Goal: Task Accomplishment & Management: Complete application form

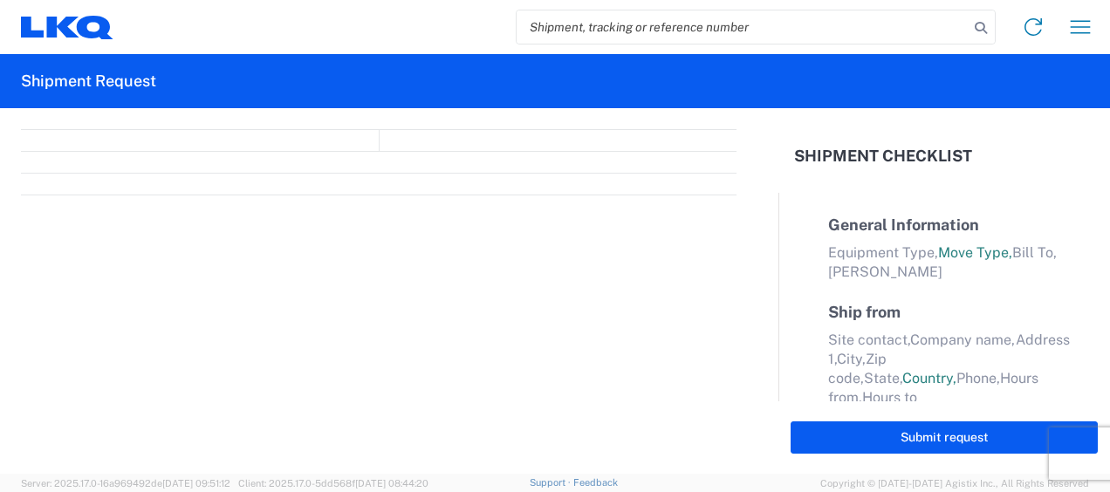
select select "FULL"
select select "LBS"
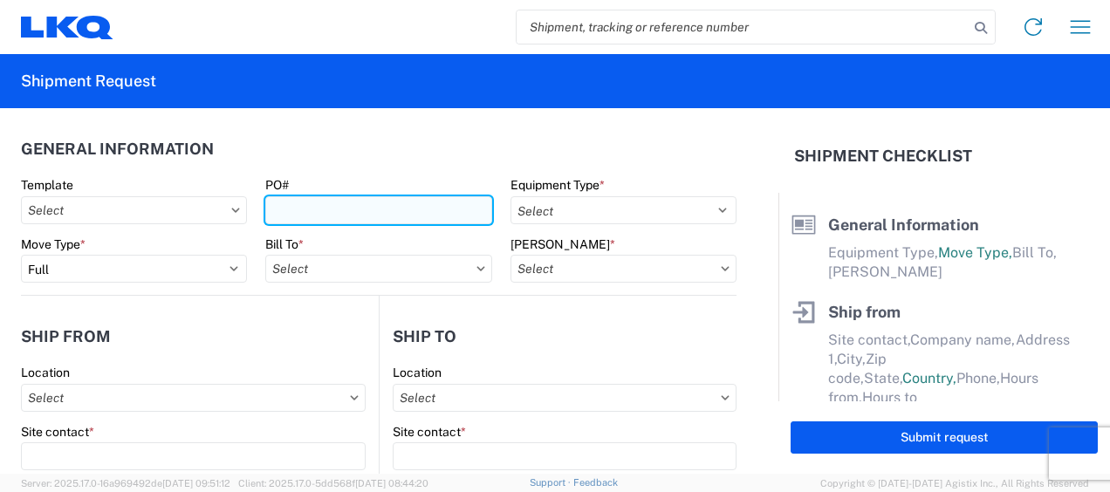
click at [294, 218] on input "PO#" at bounding box center [378, 210] width 226 height 28
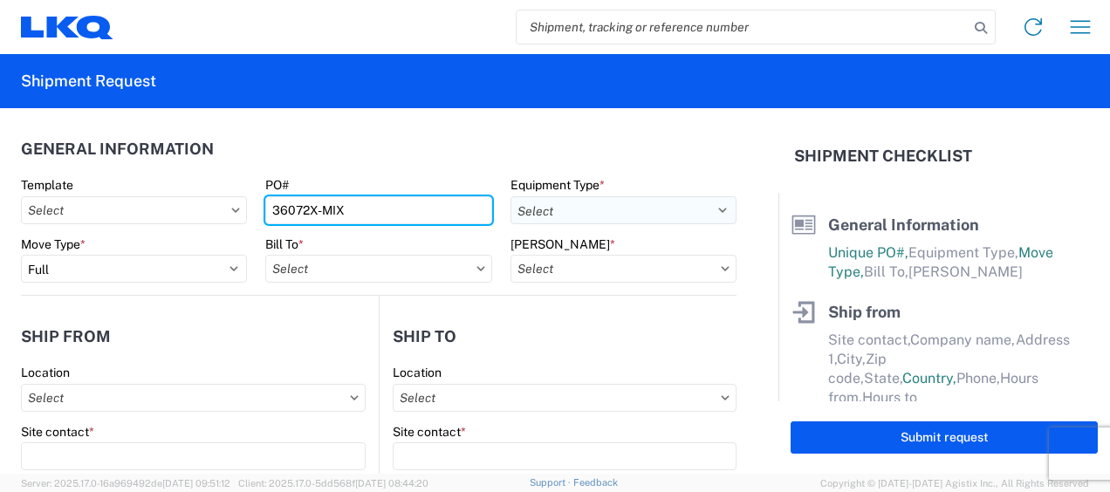
type input "36072X-MIX"
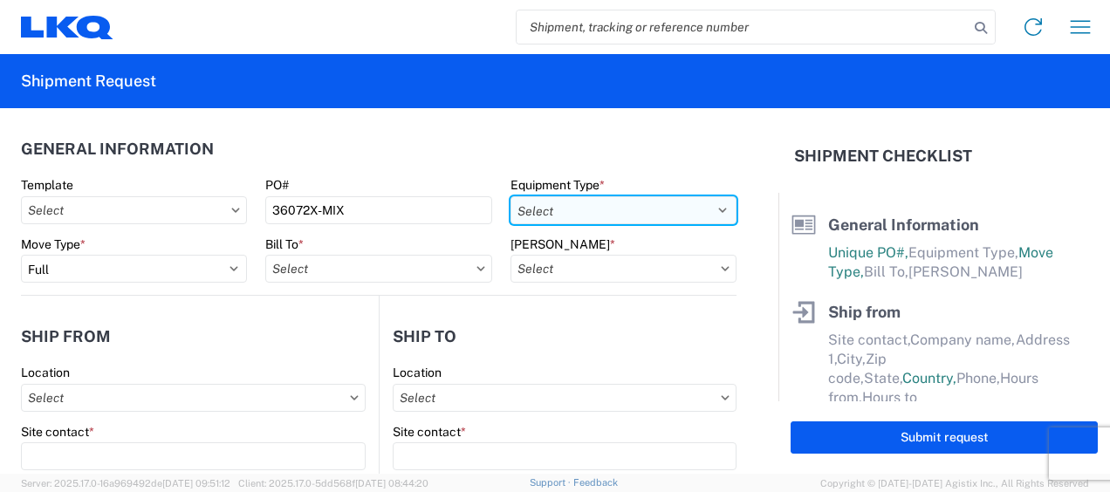
click at [625, 218] on select "Select 53’ Dry Van Flatbed Dropdeck (van) Lowboy (flatbed) Rail" at bounding box center [623, 210] width 226 height 28
select select "STDV"
click at [510, 196] on select "Select 53’ Dry Van Flatbed Dropdeck (van) Lowboy (flatbed) Rail" at bounding box center [623, 210] width 226 height 28
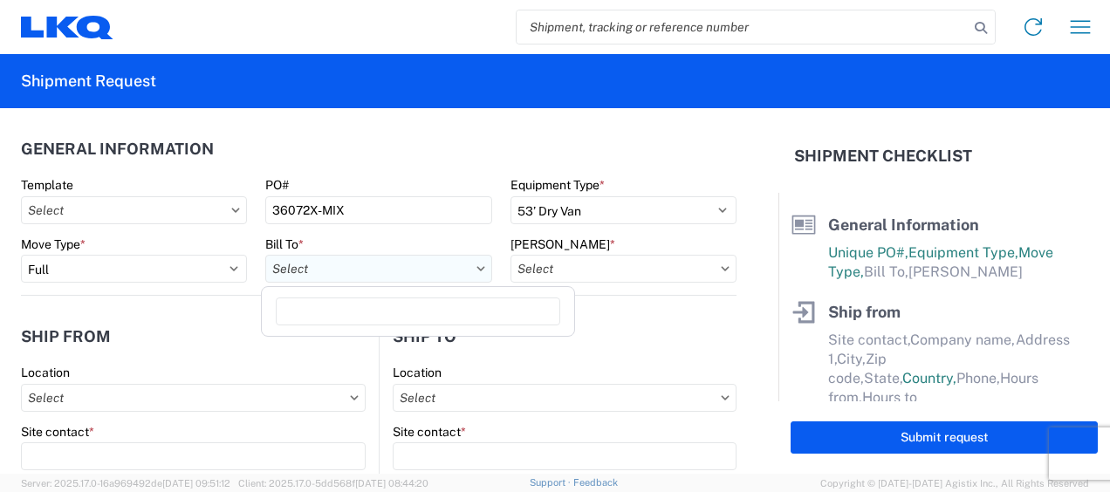
click at [298, 269] on input "Bill To *" at bounding box center [378, 269] width 226 height 28
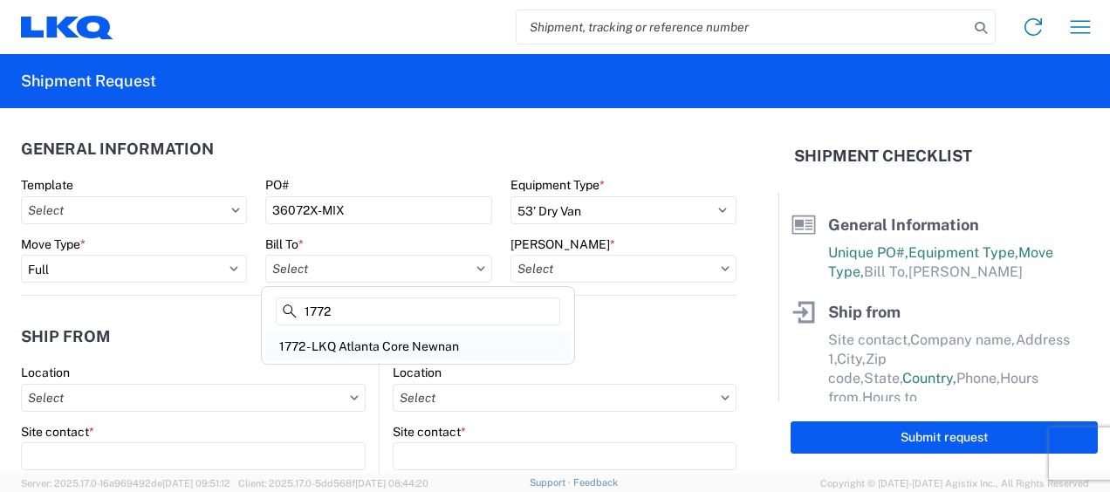
type input "1772"
click at [384, 349] on div "1772 - LKQ Atlanta Core Newnan" at bounding box center [417, 346] width 305 height 28
type input "1772 - LKQ Atlanta Core Newnan"
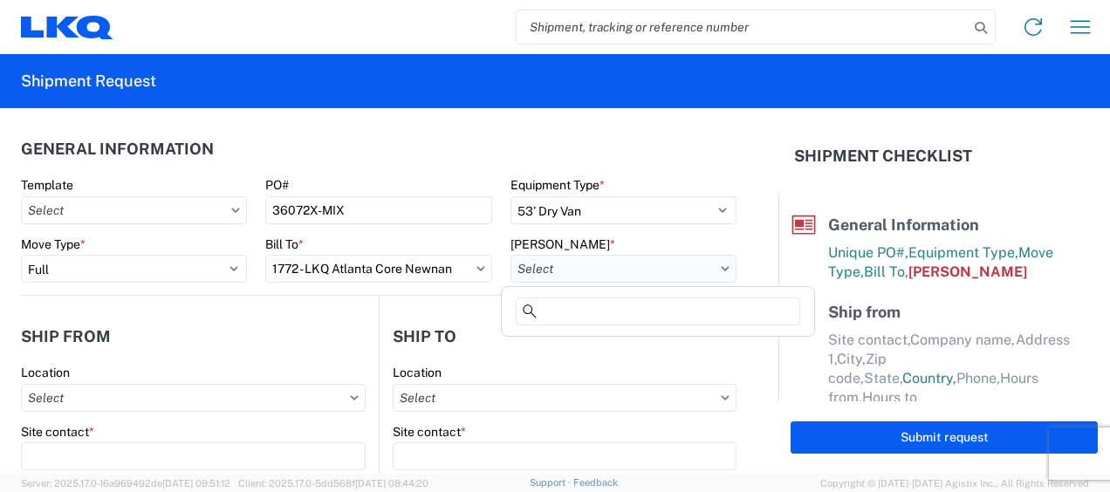
click at [576, 267] on input "[PERSON_NAME] *" at bounding box center [623, 269] width 226 height 28
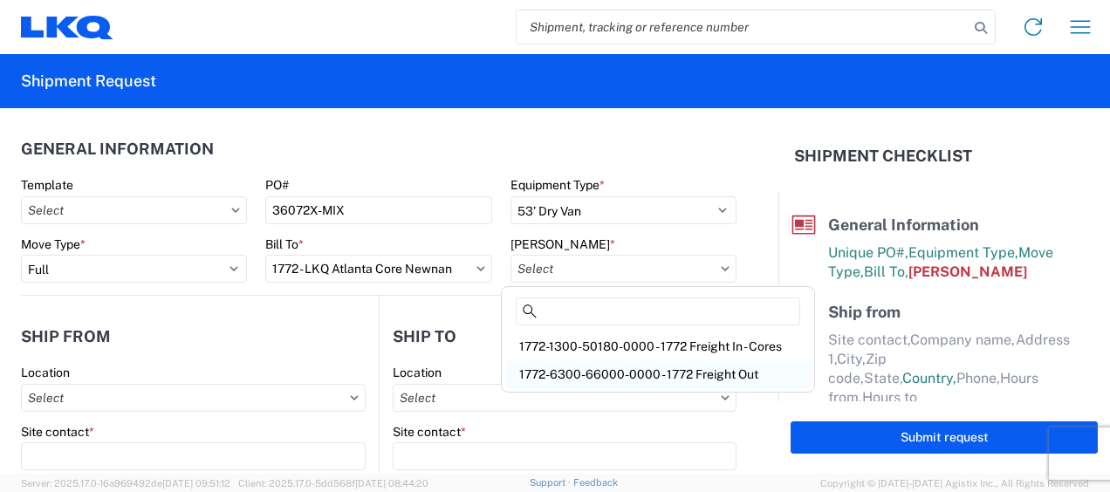
click at [574, 364] on div "1772-6300-66000-0000 - 1772 Freight Out" at bounding box center [657, 374] width 305 height 28
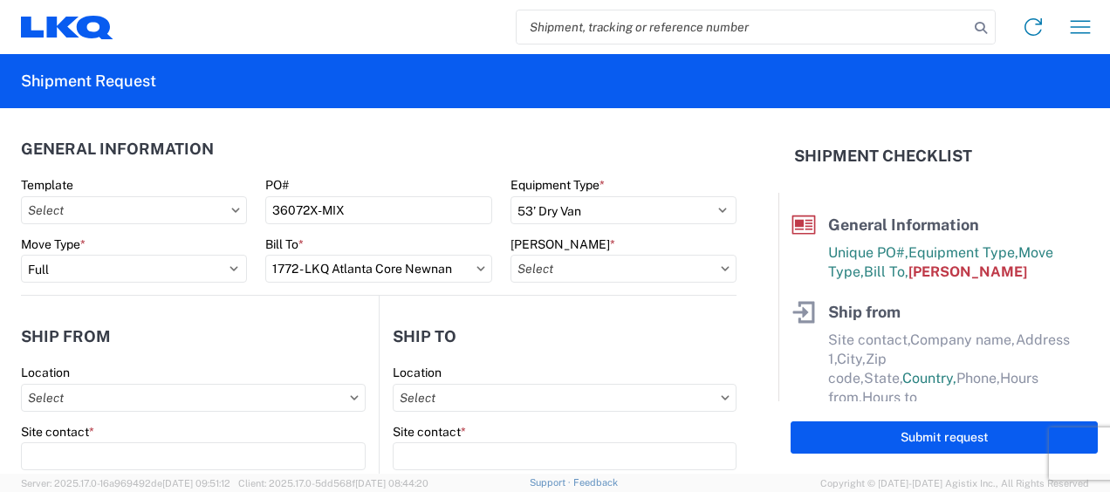
type input "1772-6300-66000-0000 - 1772 Freight Out"
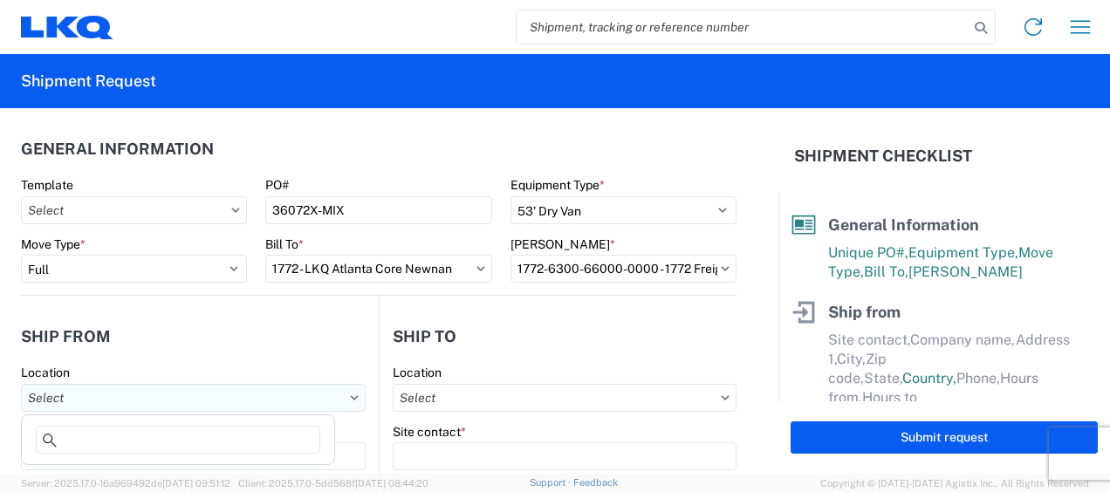
click at [246, 393] on input "Location" at bounding box center [193, 398] width 345 height 28
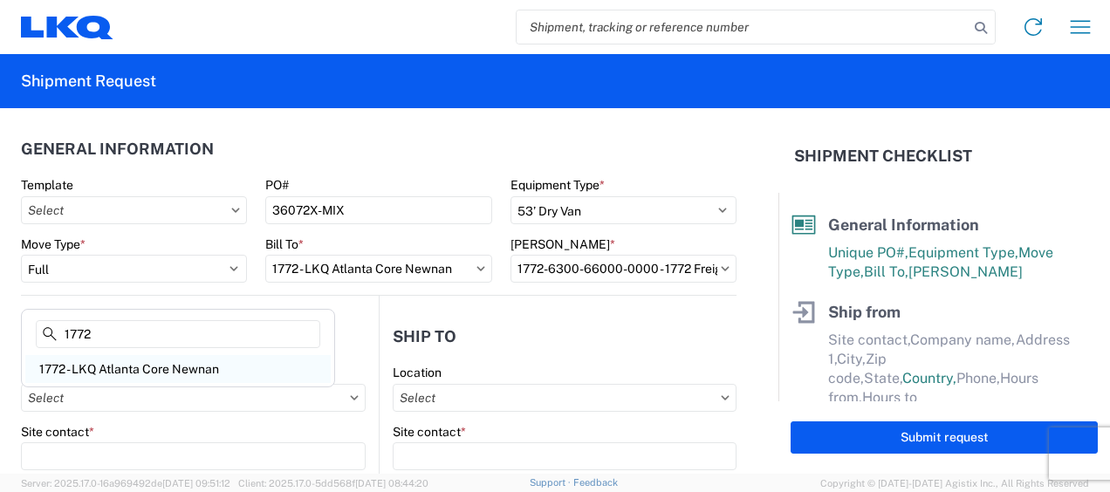
type input "1772"
click at [218, 373] on div "1772 - LKQ Atlanta Core Newnan" at bounding box center [177, 369] width 305 height 28
type input "1772 - LKQ Atlanta Core Newnan"
type input "LKQ Corporation"
type input "[STREET_ADDRESS]"
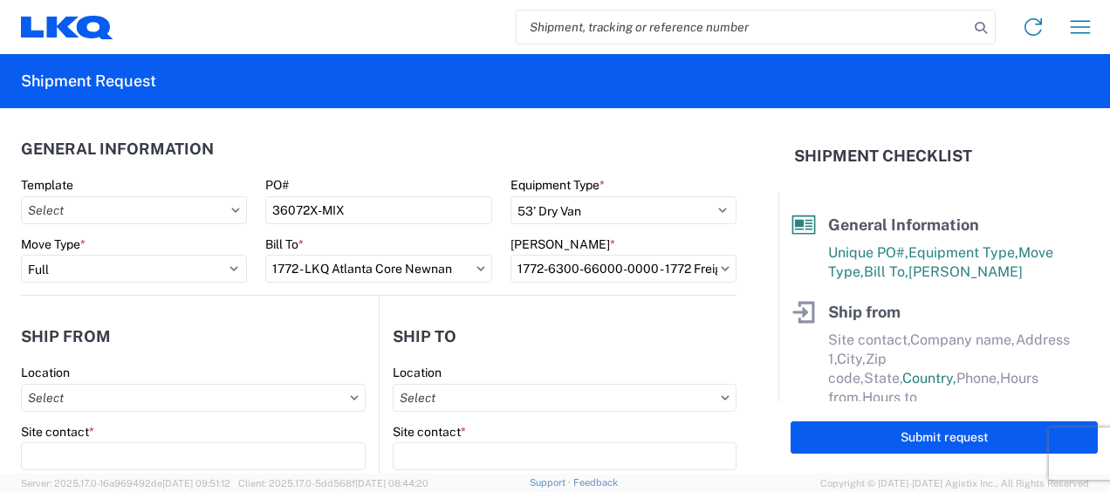
type input "Newnan"
type input "30265"
select select "GA"
select select "US"
type input "[PHONE_NUMBER]"
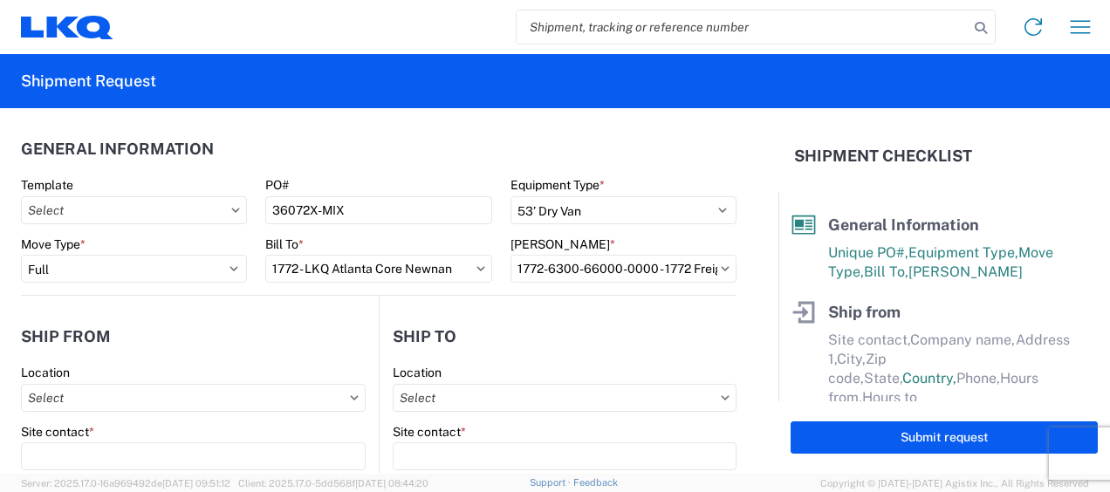
type input "06:00"
type input "14:30"
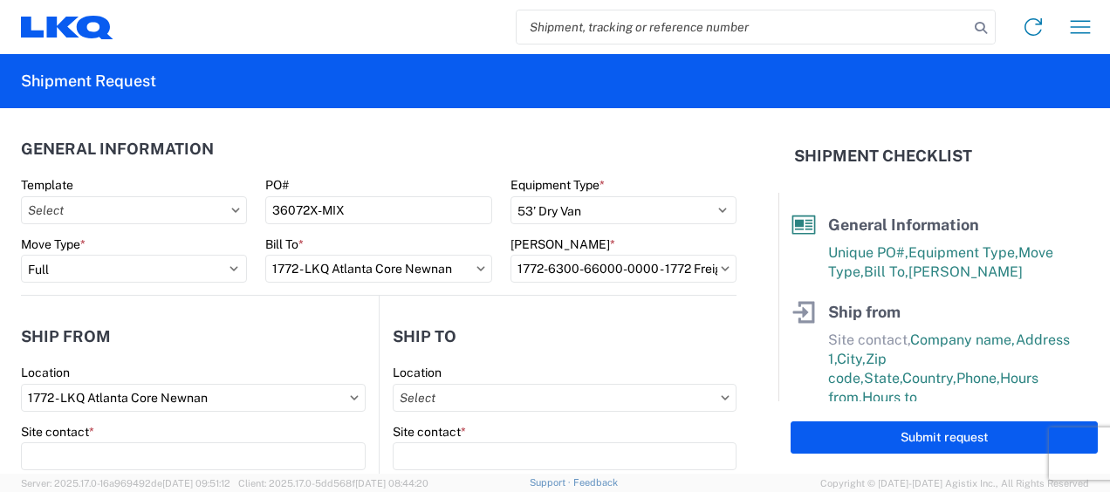
click at [220, 354] on header "Ship from" at bounding box center [200, 336] width 358 height 39
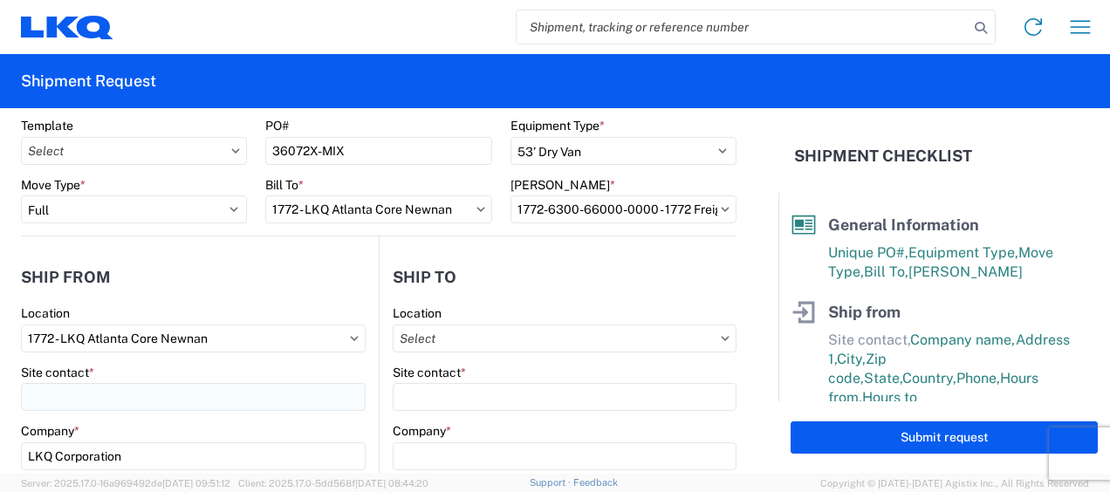
scroll to position [87, 0]
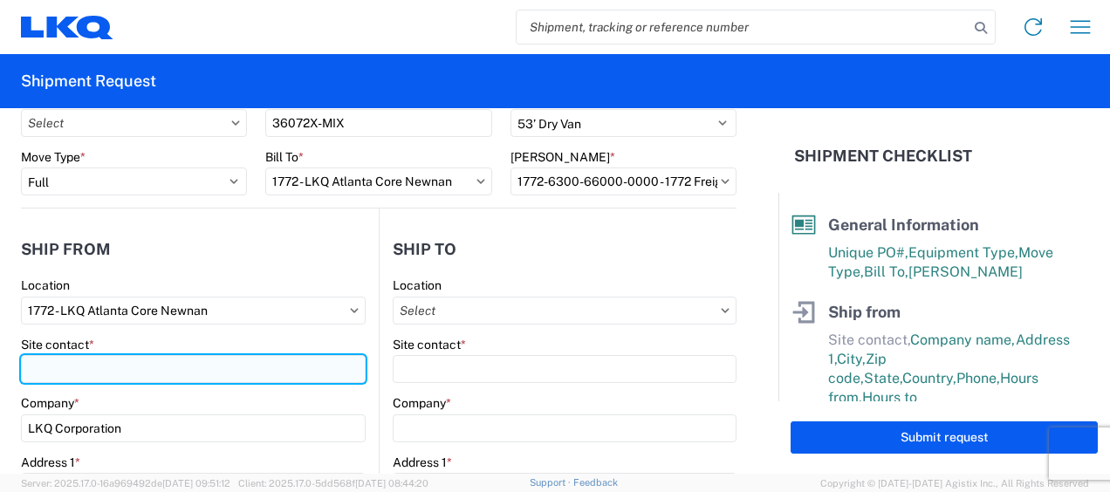
click at [174, 379] on input "Site contact *" at bounding box center [193, 369] width 345 height 28
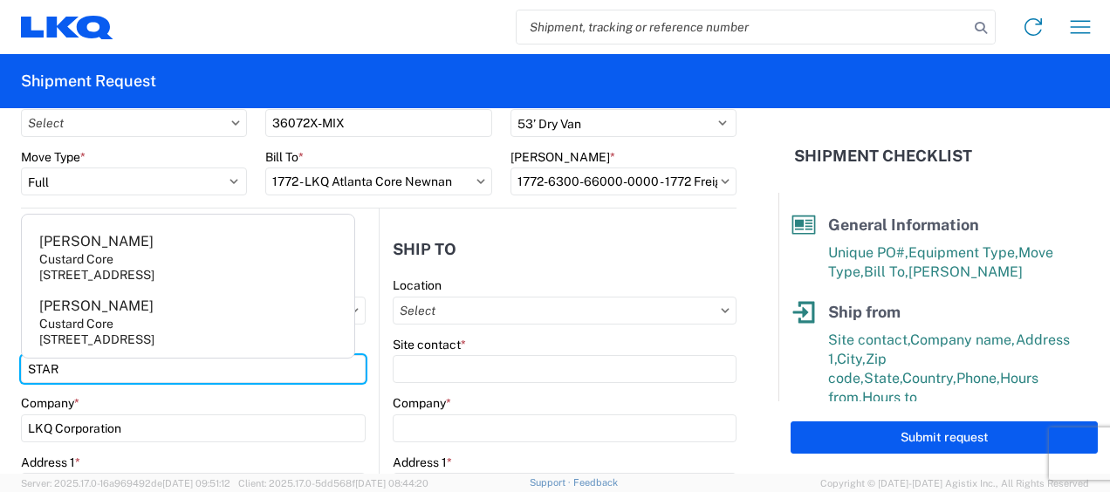
type input "STAR"
click at [459, 255] on header "Ship to" at bounding box center [558, 248] width 357 height 39
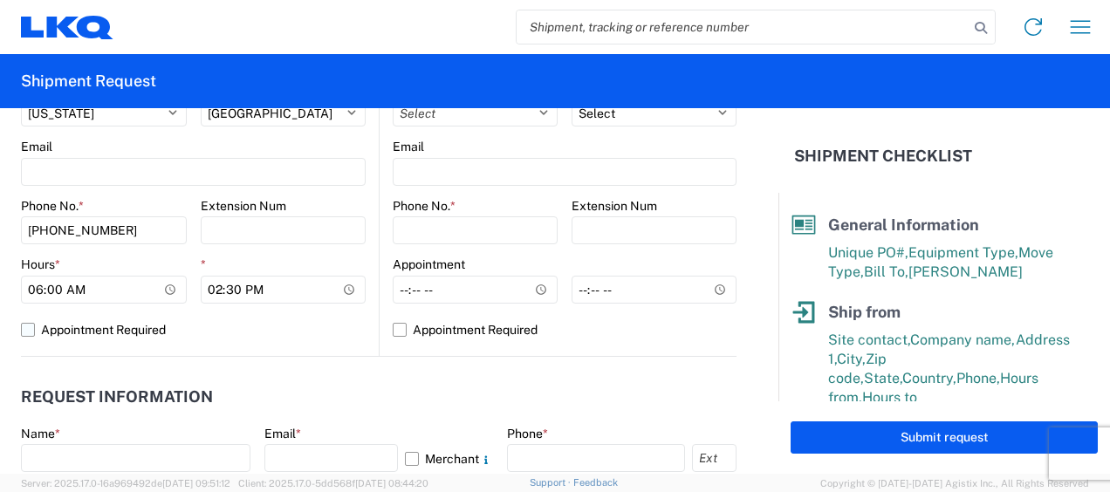
scroll to position [698, 0]
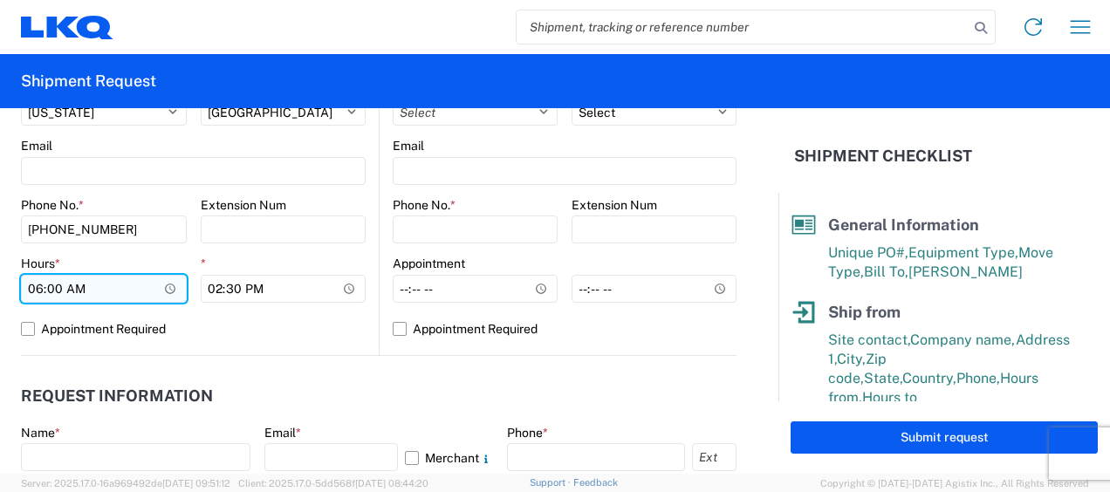
click at [38, 288] on input "06:00" at bounding box center [104, 289] width 166 height 28
type input "07:00"
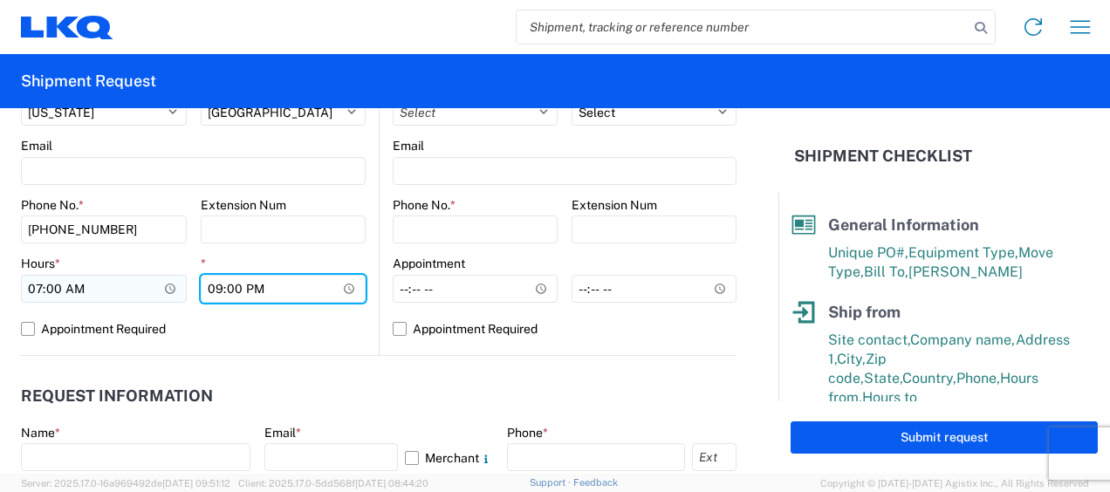
type input "09:00"
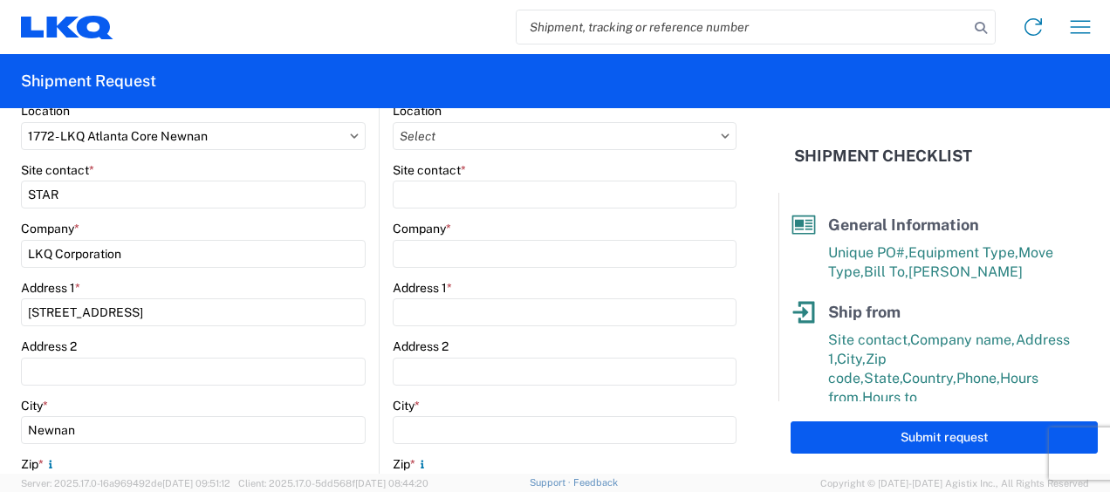
scroll to position [175, 0]
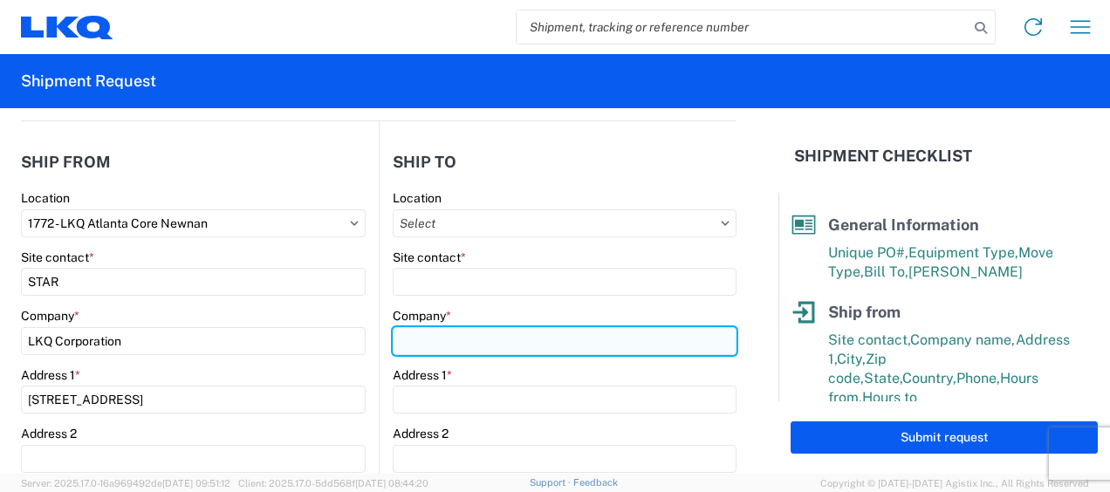
drag, startPoint x: 473, startPoint y: 340, endPoint x: 479, endPoint y: 332, distance: 9.9
click at [473, 340] on input "Company *" at bounding box center [565, 341] width 344 height 28
type input "360 Solutions LLC (Core)"
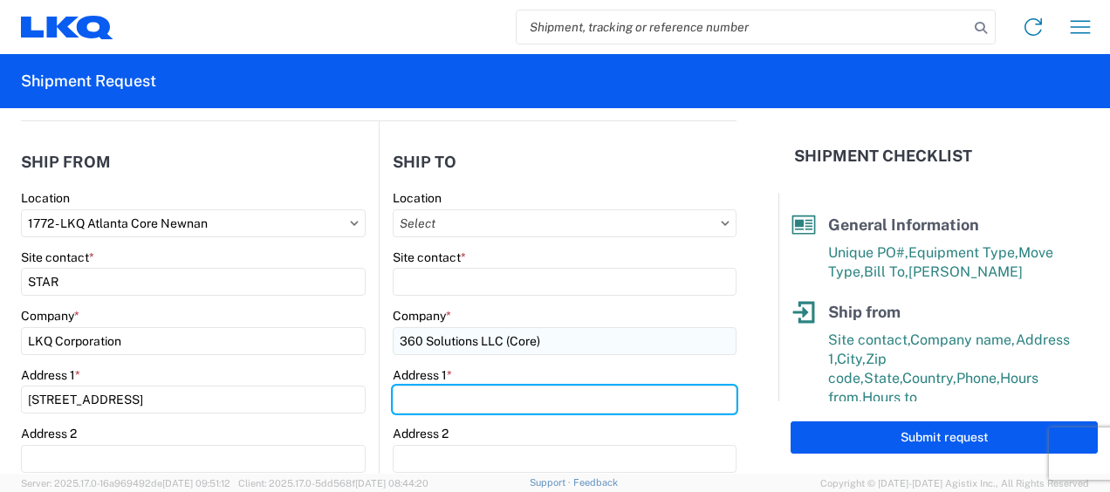
type input "[GEOGRAPHIC_DATA]"
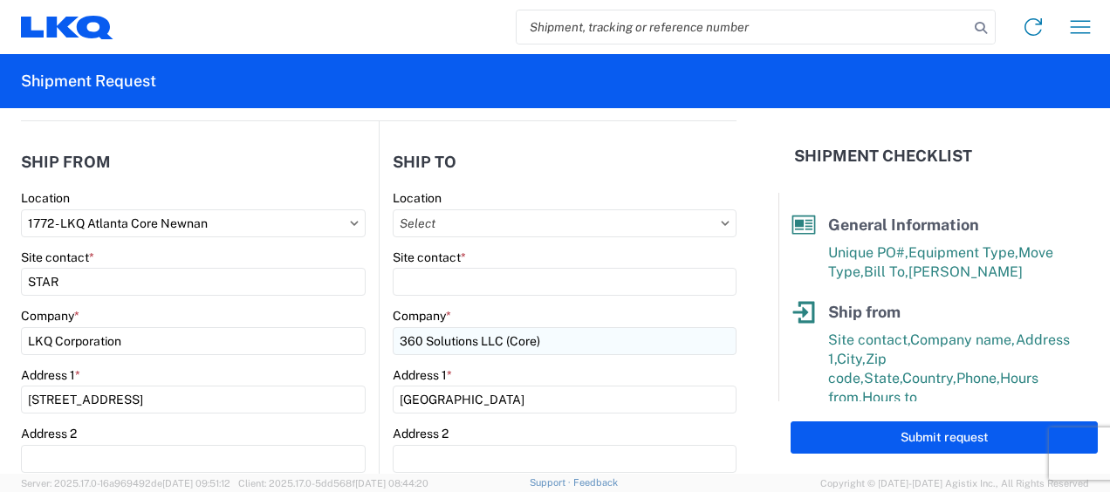
type input "[GEOGRAPHIC_DATA][PERSON_NAME]"
type input "63133"
select select "MO"
type input "[EMAIL_ADDRESS][DOMAIN_NAME]"
type input "6786759291"
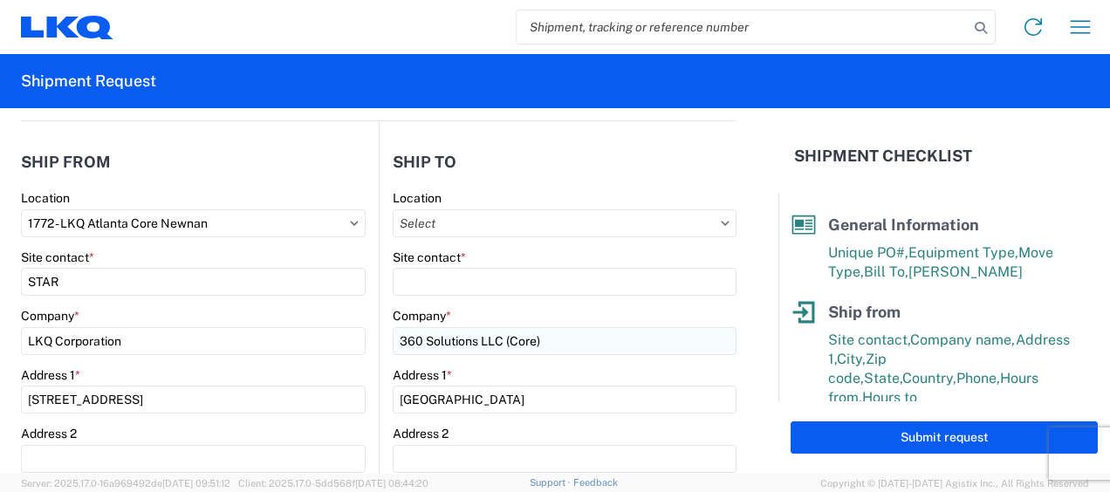
type input "[PERSON_NAME]"
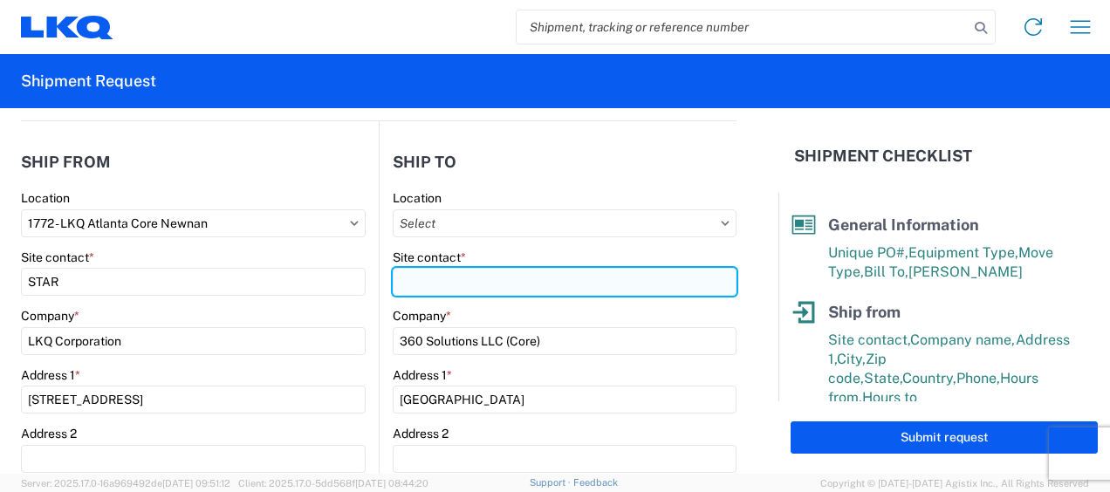
click at [461, 275] on input "Site contact *" at bounding box center [565, 282] width 344 height 28
type input "360 SOLUTIONS"
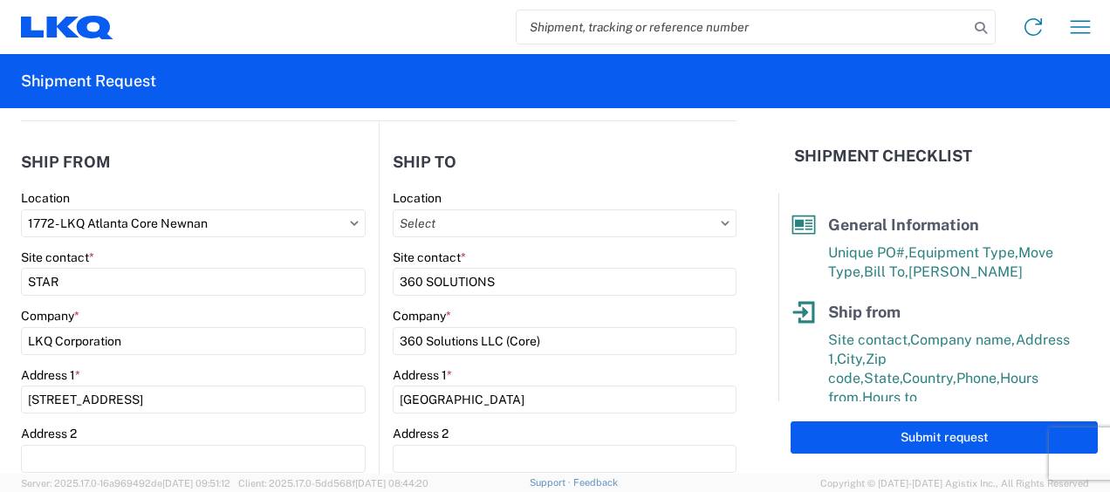
click at [510, 154] on header "Ship to" at bounding box center [558, 161] width 357 height 39
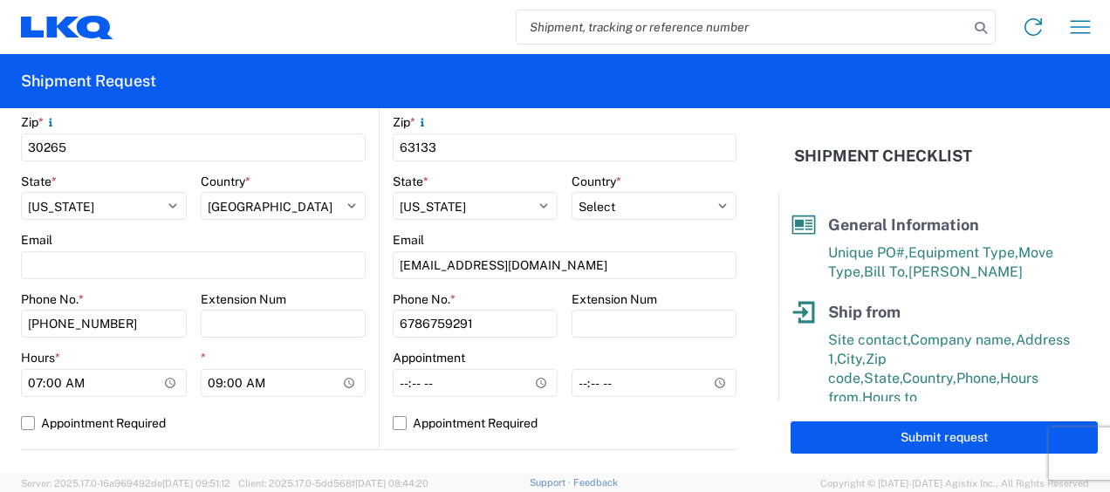
scroll to position [611, 0]
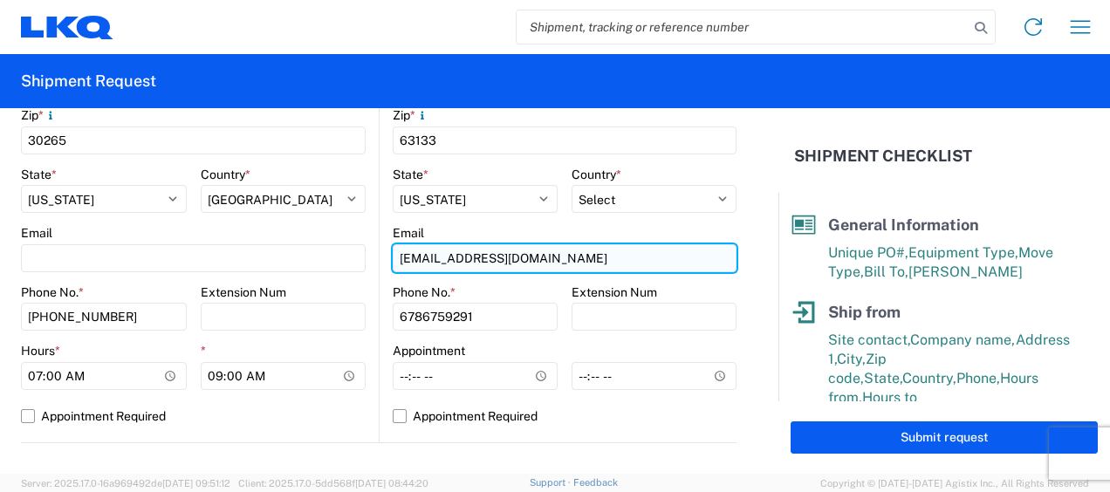
click at [551, 260] on input "[EMAIL_ADDRESS][DOMAIN_NAME]" at bounding box center [565, 258] width 344 height 28
type input "a"
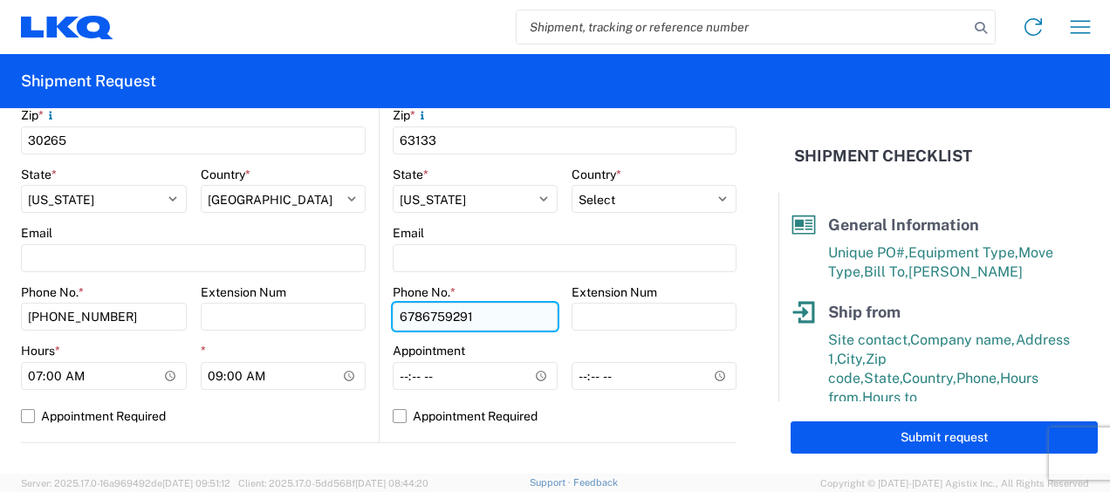
click at [500, 316] on input "6786759291" at bounding box center [475, 317] width 165 height 28
type input "6788549960"
click at [393, 390] on agx-form-control-wrapper-v2 "Appointment" at bounding box center [475, 372] width 165 height 59
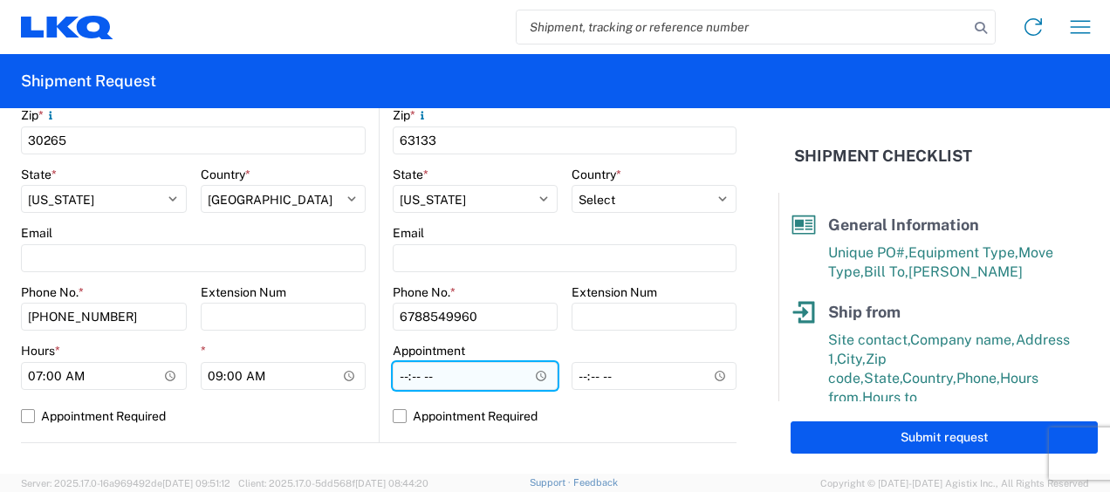
click at [401, 381] on input "Hours *" at bounding box center [475, 376] width 165 height 28
type input "07:00"
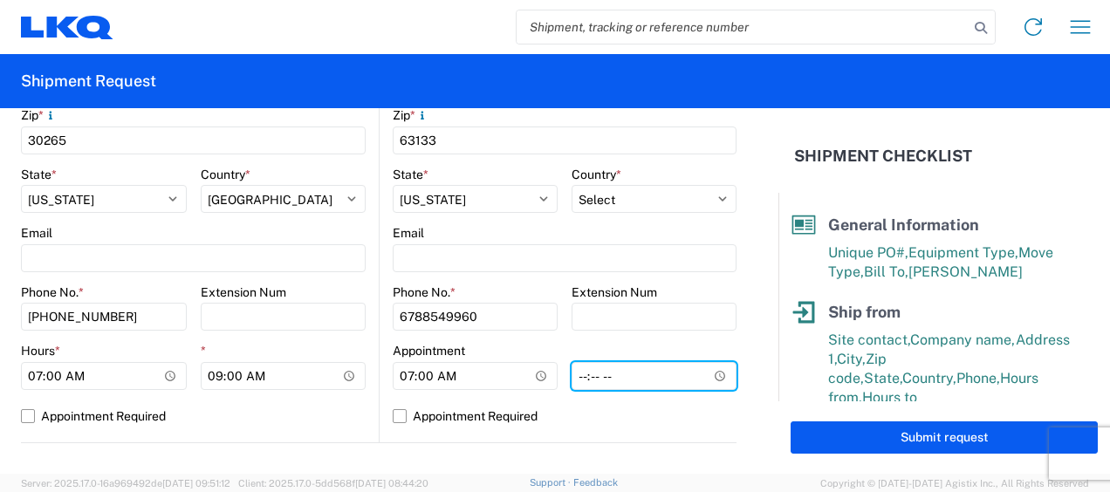
type input "14:00"
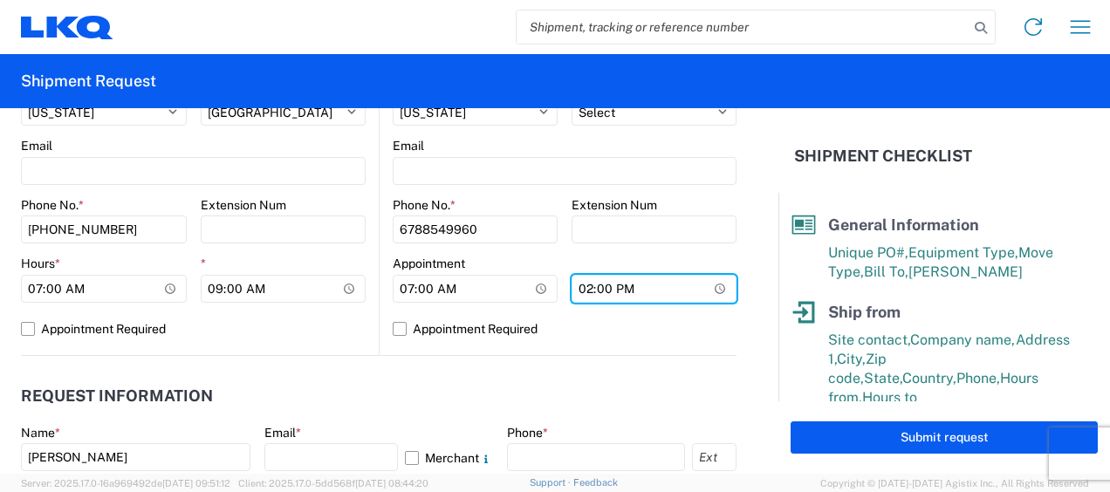
scroll to position [873, 0]
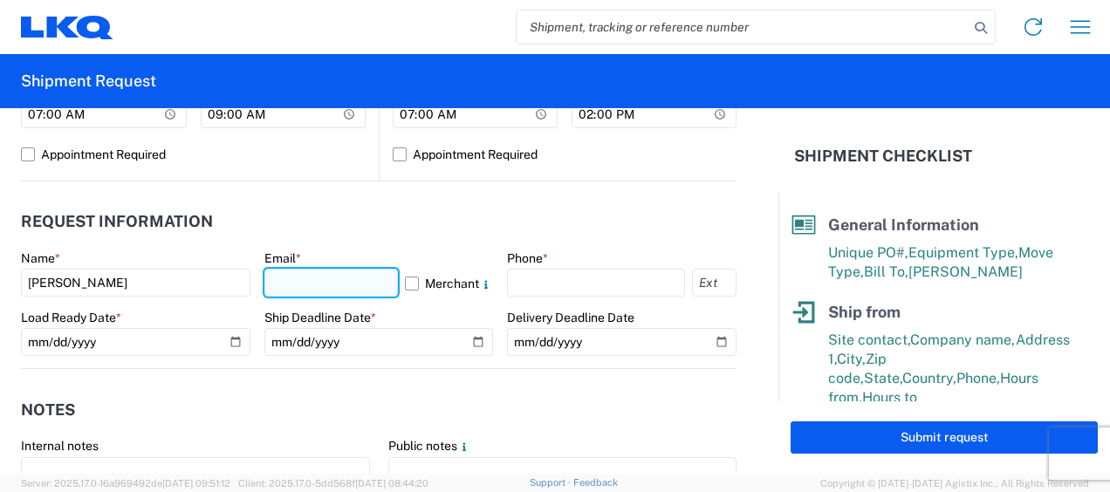
click at [294, 288] on input "text" at bounding box center [331, 283] width 134 height 28
type input "[EMAIL_ADDRESS][DOMAIN_NAME]"
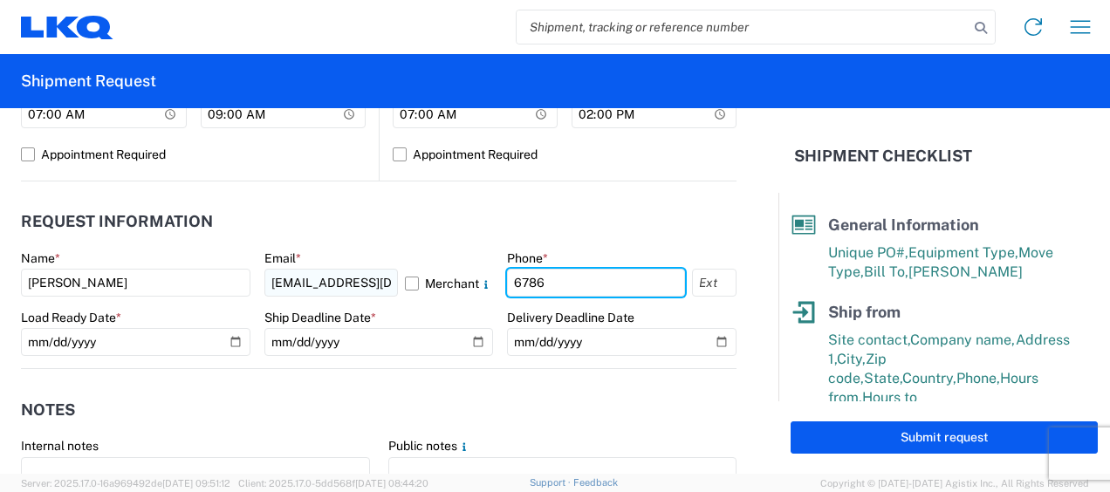
type input "6786759291"
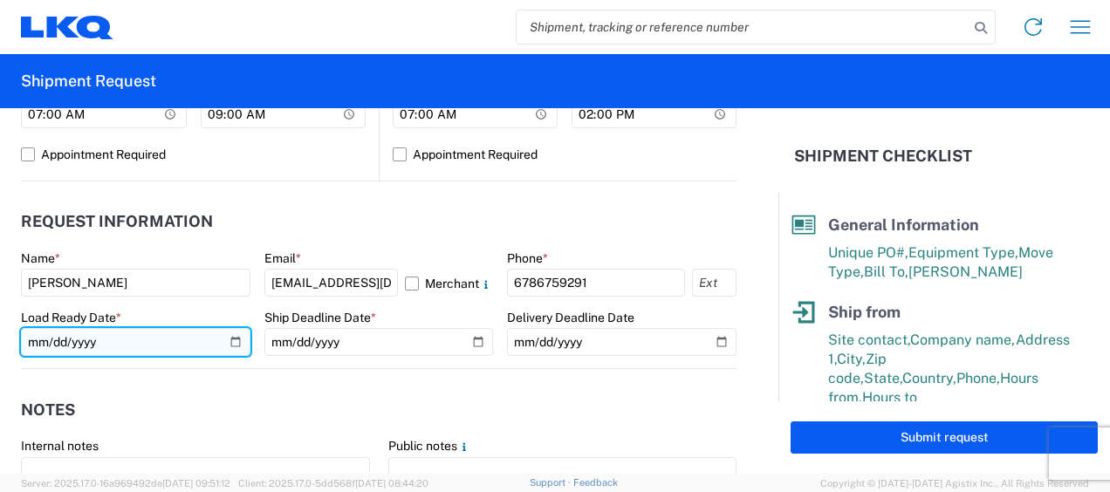
click at [33, 344] on input "date" at bounding box center [135, 342] width 229 height 28
type input "[DATE]"
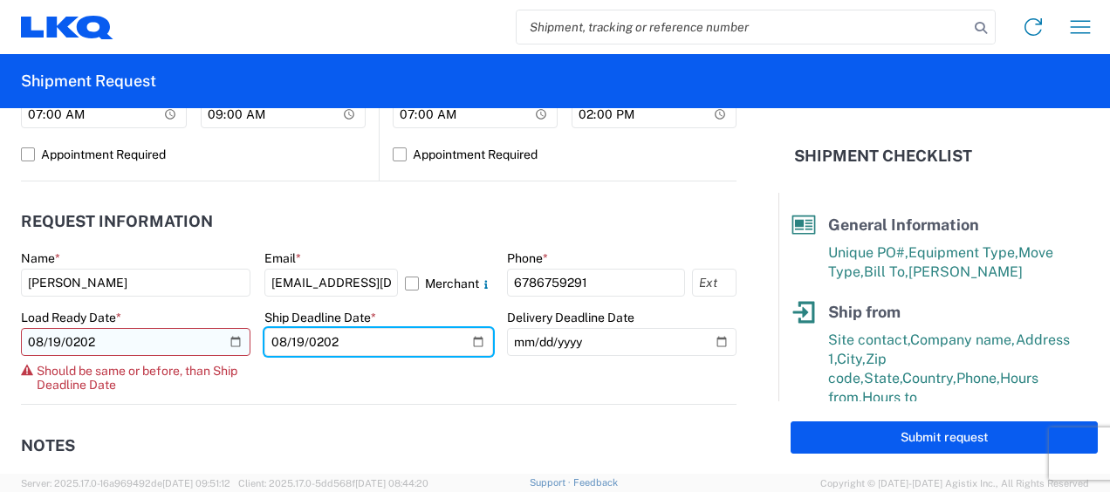
type input "[DATE]"
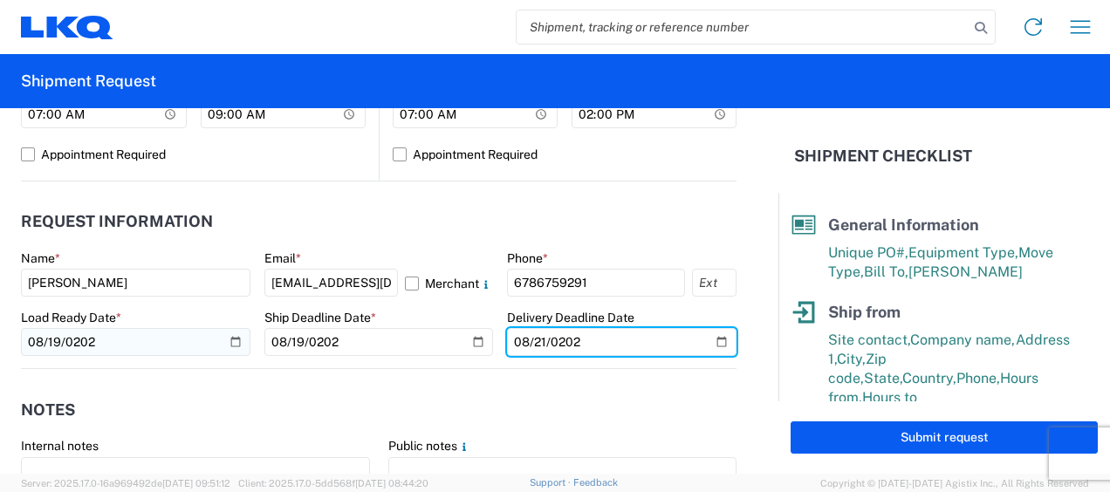
type input "[DATE]"
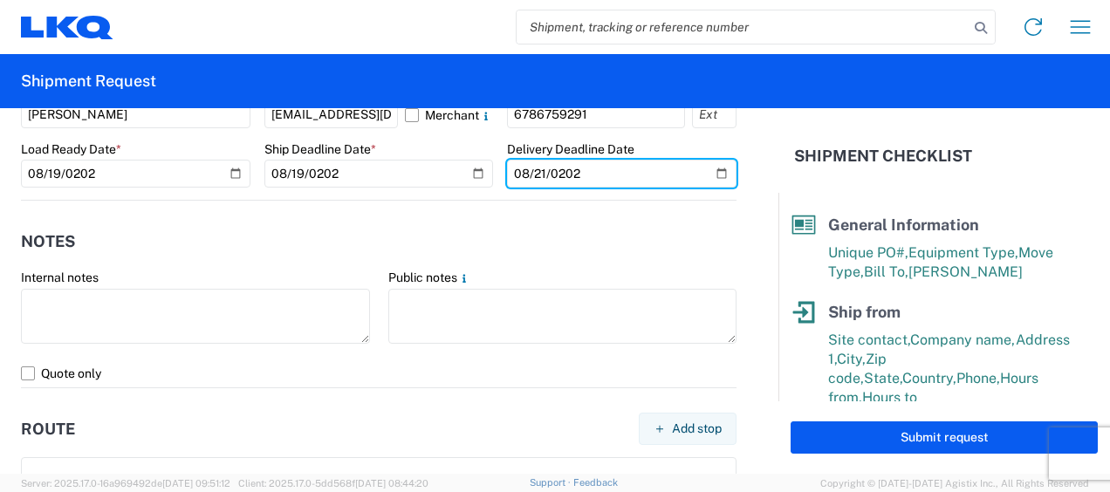
scroll to position [1047, 0]
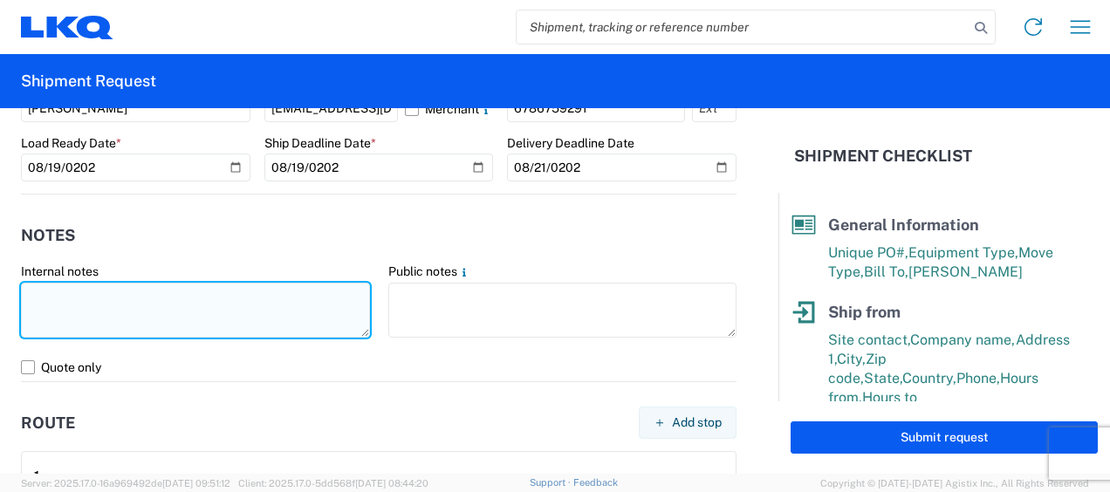
click at [229, 312] on textarea at bounding box center [195, 310] width 349 height 55
